Goal: Navigation & Orientation: Find specific page/section

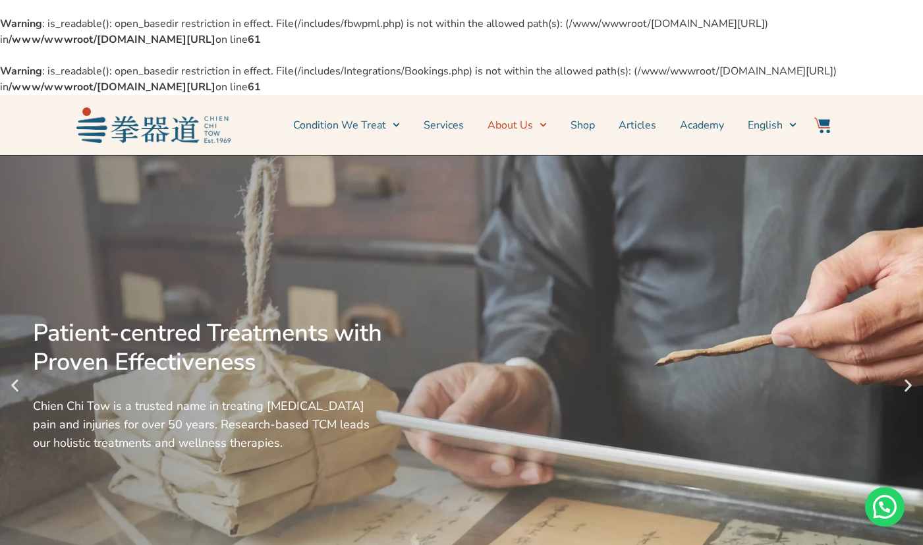
click at [525, 127] on link "About Us" at bounding box center [517, 125] width 59 height 33
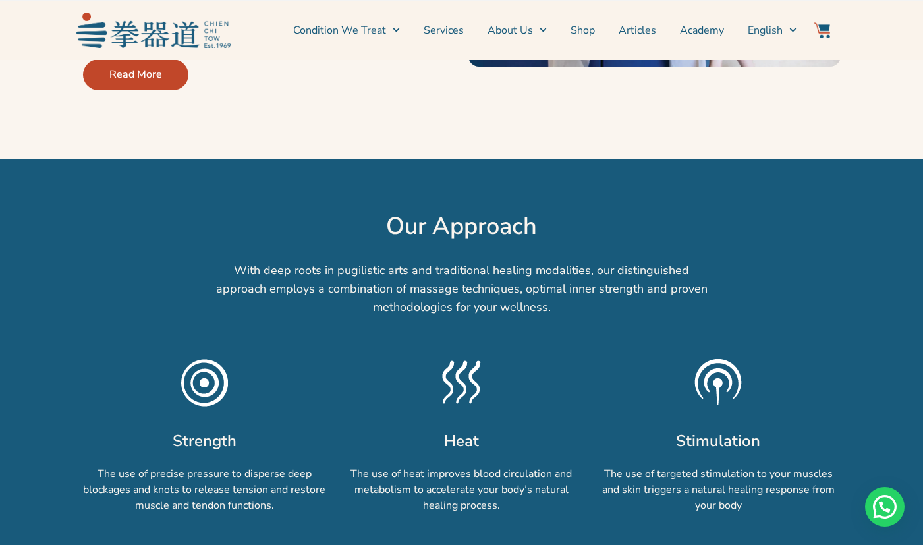
scroll to position [593, 0]
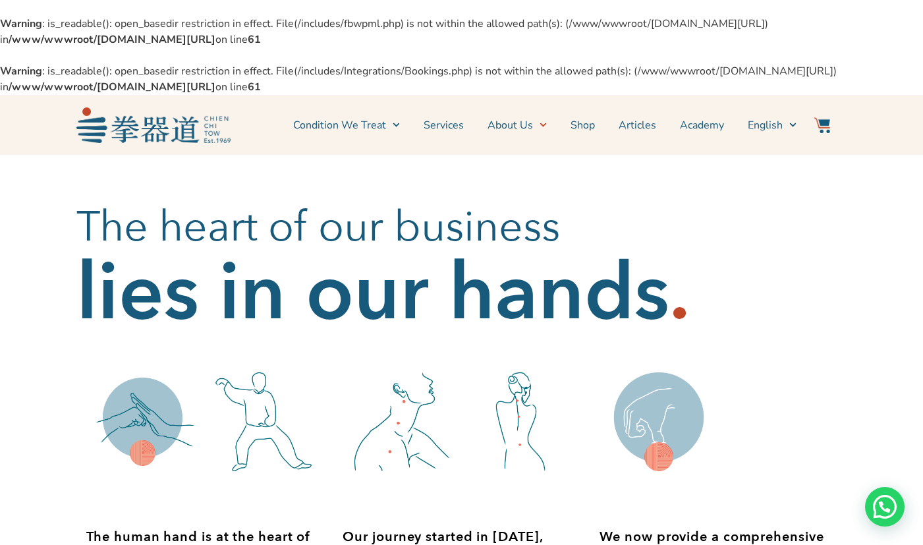
click at [177, 128] on img at bounding box center [153, 124] width 154 height 35
